Goal: Transaction & Acquisition: Book appointment/travel/reservation

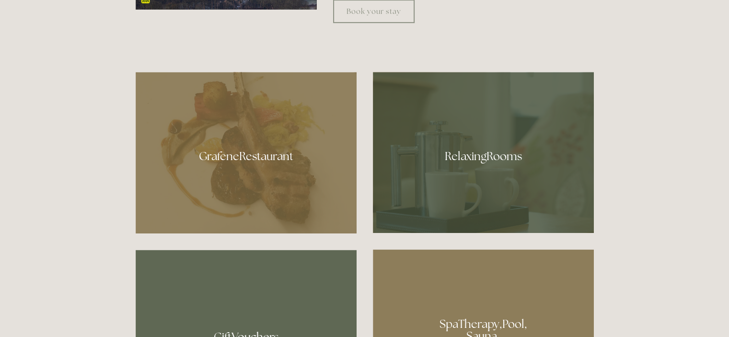
scroll to position [527, 0]
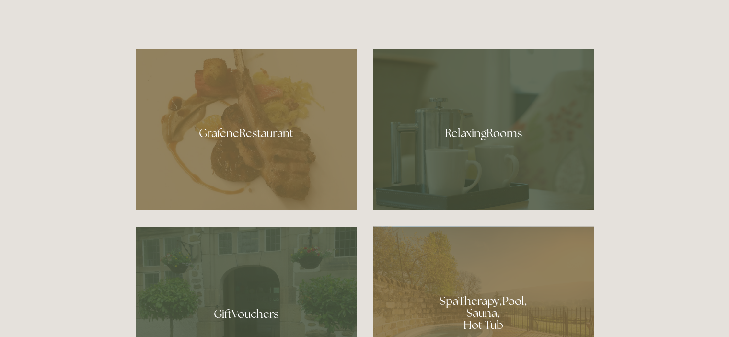
click at [469, 134] on div at bounding box center [483, 129] width 221 height 161
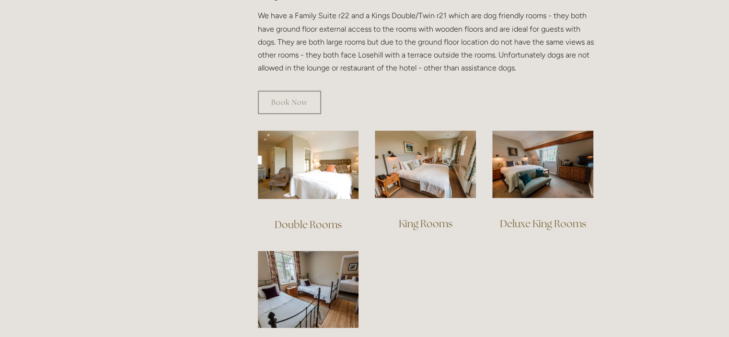
scroll to position [575, 0]
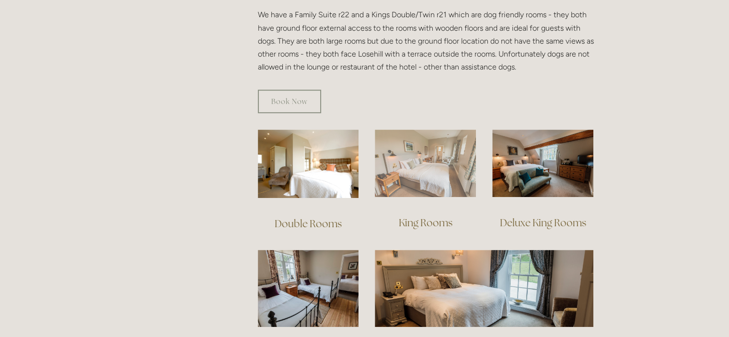
click at [438, 159] on img at bounding box center [425, 163] width 101 height 68
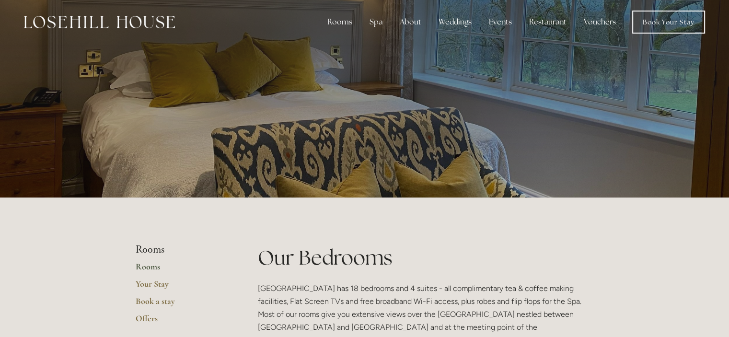
scroll to position [0, 0]
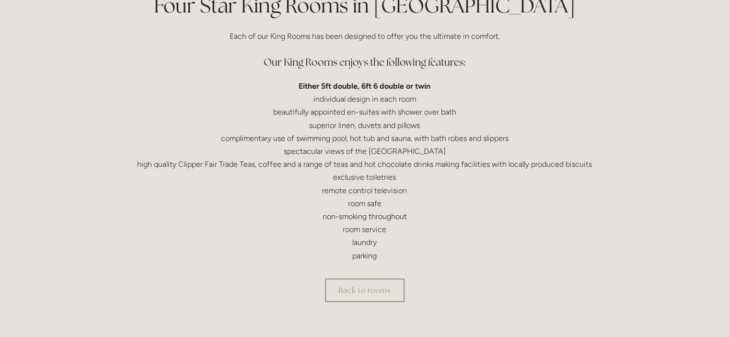
scroll to position [288, 0]
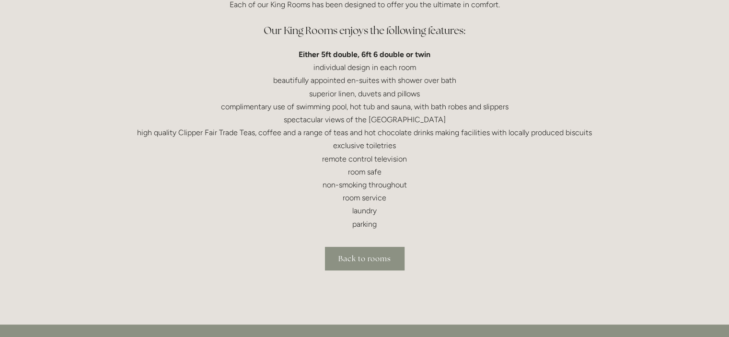
click at [365, 257] on link "Back to rooms" at bounding box center [365, 258] width 80 height 23
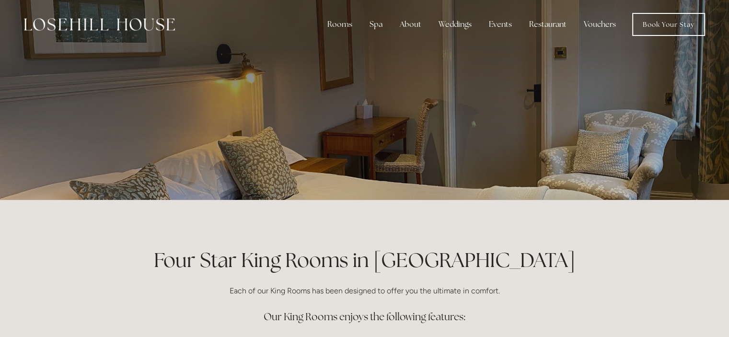
scroll to position [0, 0]
